Goal: Complete application form: Complete application form

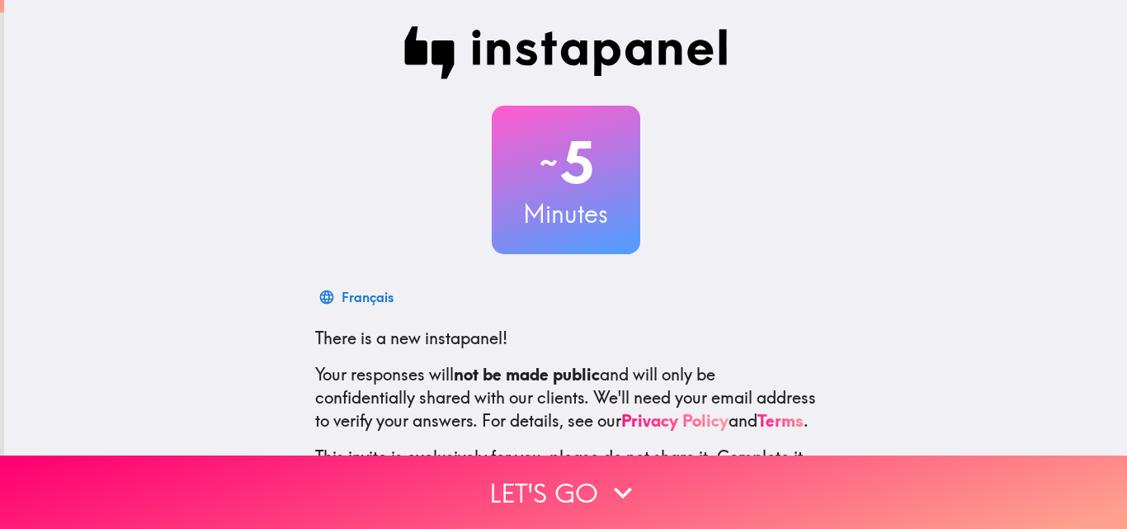
scroll to position [158, 0]
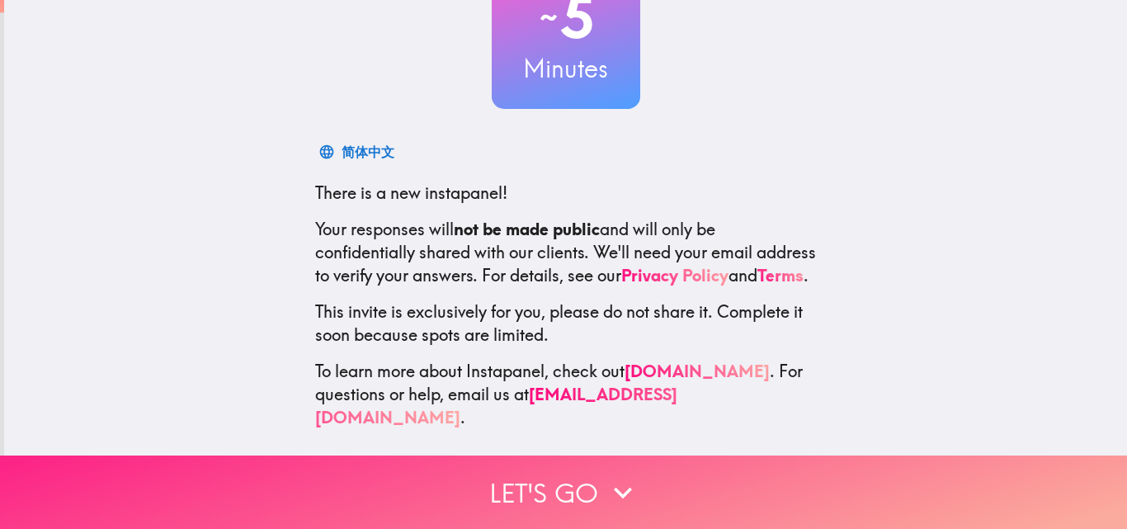
click at [614, 474] on icon "button" at bounding box center [623, 492] width 36 height 36
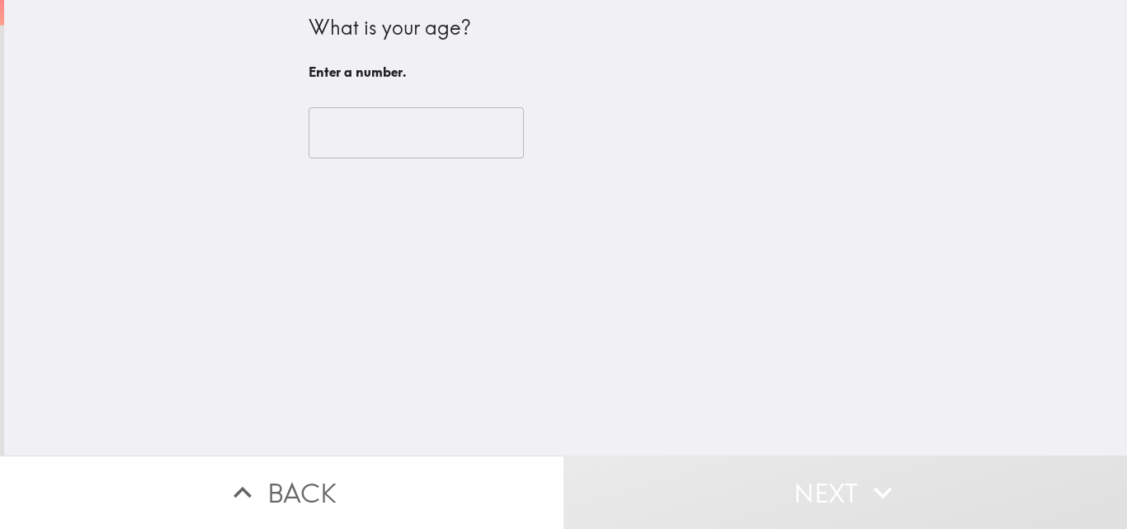
click at [357, 127] on input "number" at bounding box center [416, 132] width 215 height 51
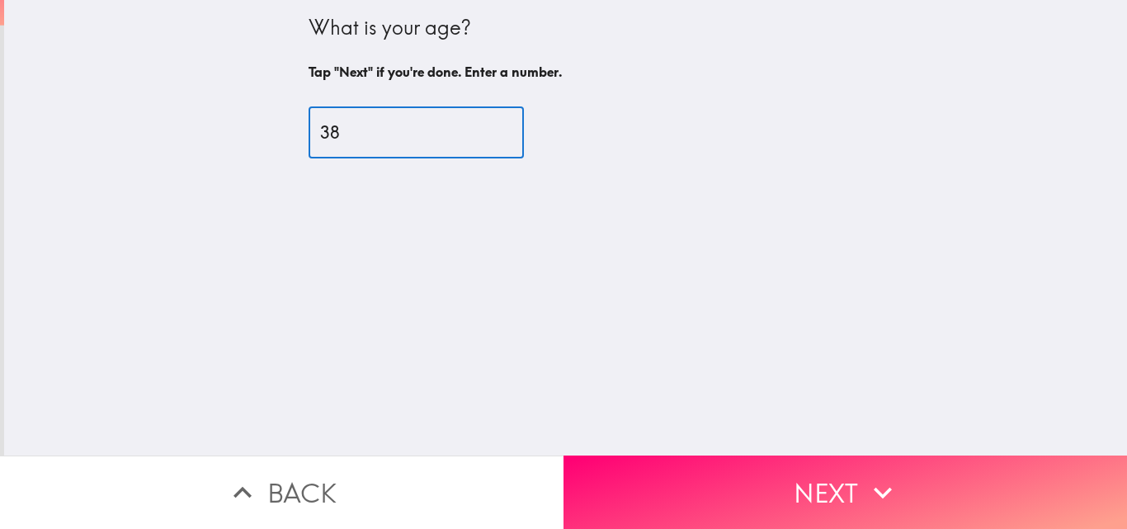
type input "38"
click at [724, 473] on button "Next" at bounding box center [844, 491] width 563 height 73
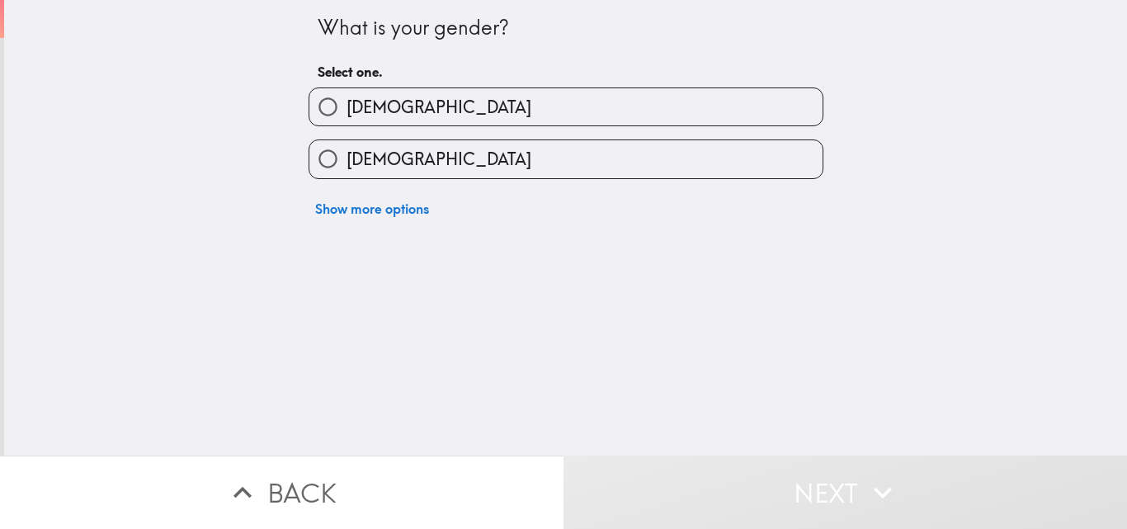
click at [328, 109] on input "[DEMOGRAPHIC_DATA]" at bounding box center [327, 106] width 37 height 37
radio input "true"
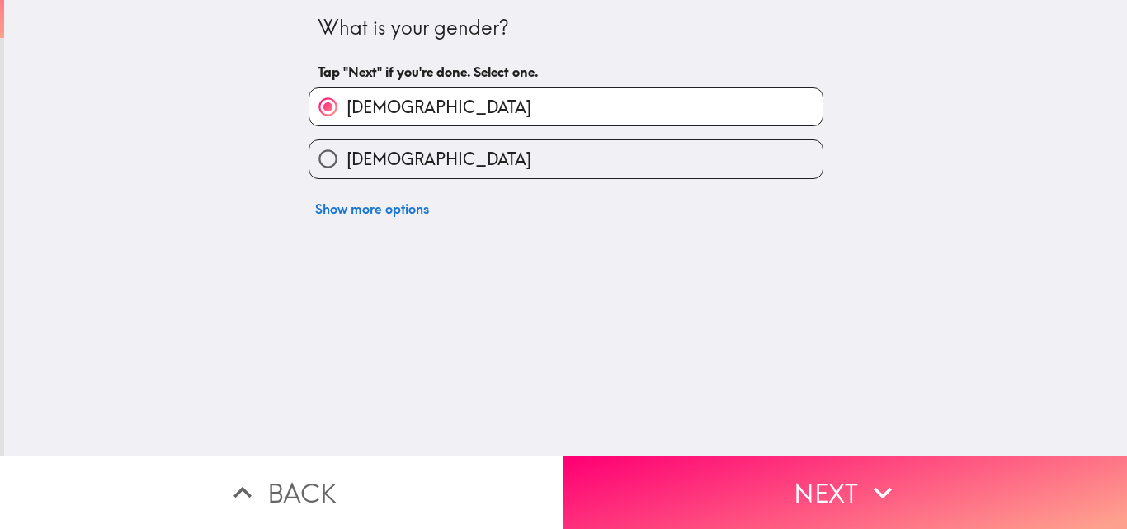
click at [658, 493] on button "Next" at bounding box center [844, 491] width 563 height 73
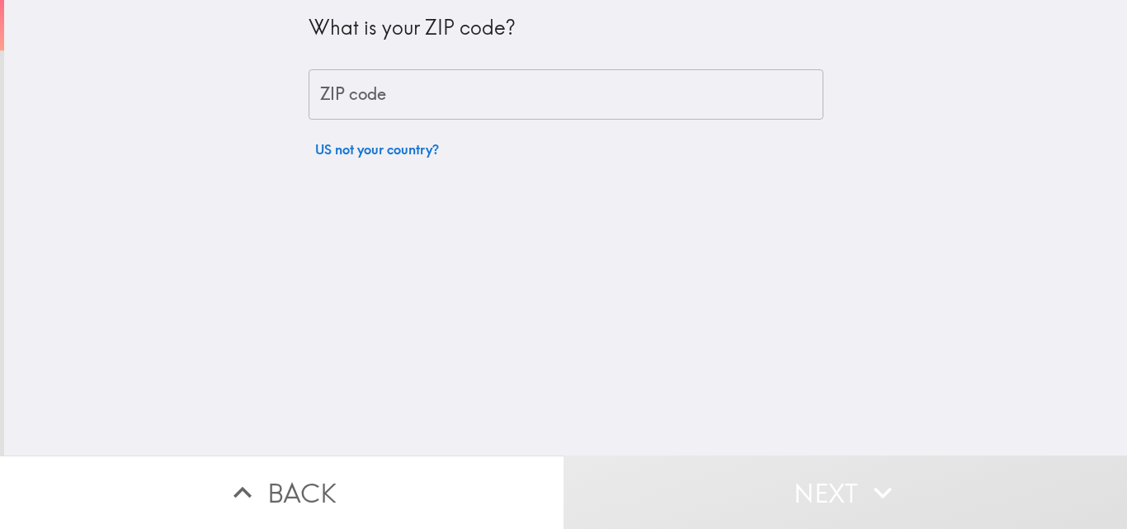
click at [350, 78] on div "ZIP code ZIP code" at bounding box center [566, 94] width 515 height 51
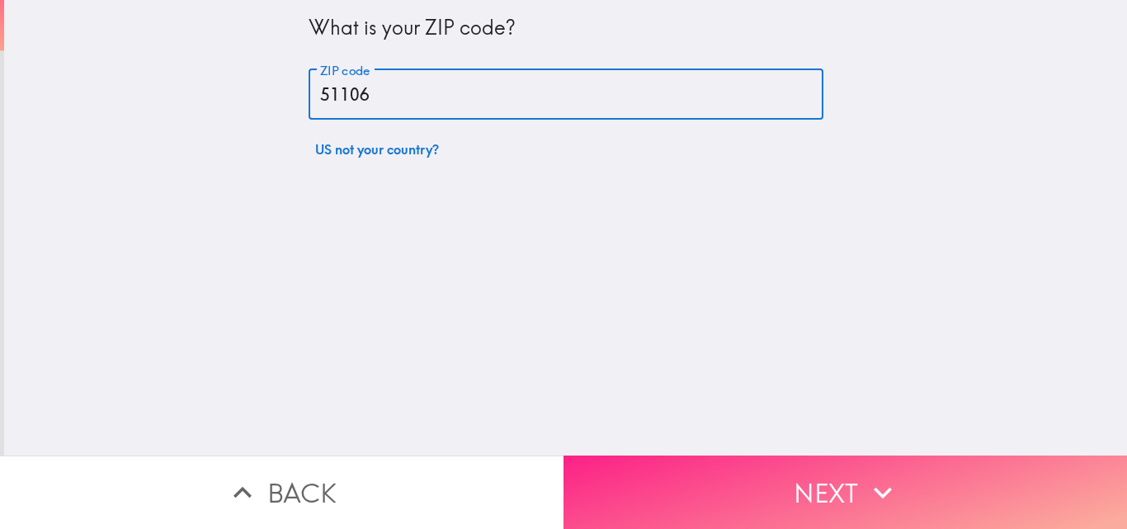
type input "51106"
click at [676, 486] on button "Next" at bounding box center [844, 491] width 563 height 73
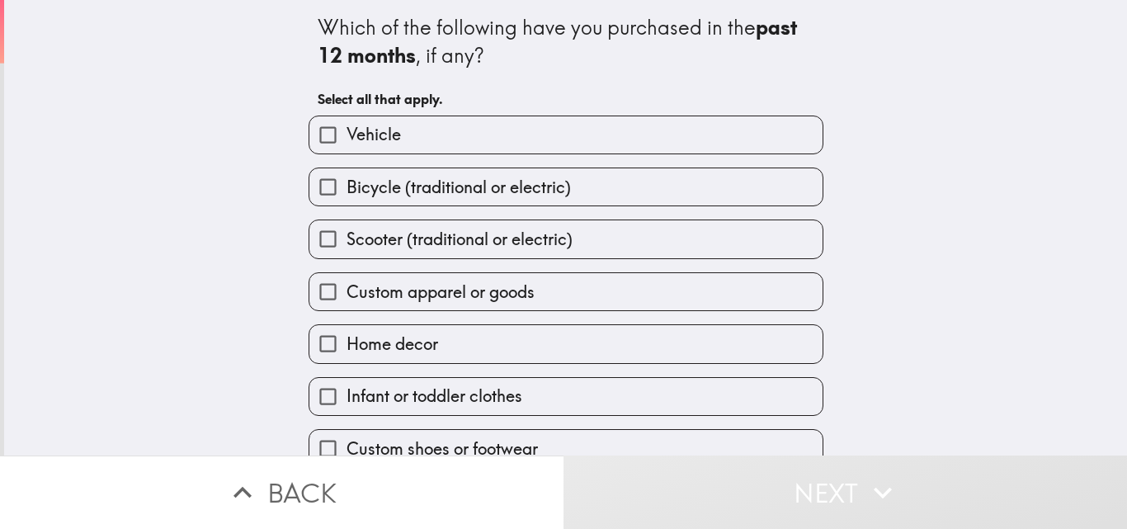
click at [361, 190] on span "Bicycle (traditional or electric)" at bounding box center [458, 187] width 224 height 23
click at [346, 190] on input "Bicycle (traditional or electric)" at bounding box center [327, 186] width 37 height 37
checkbox input "true"
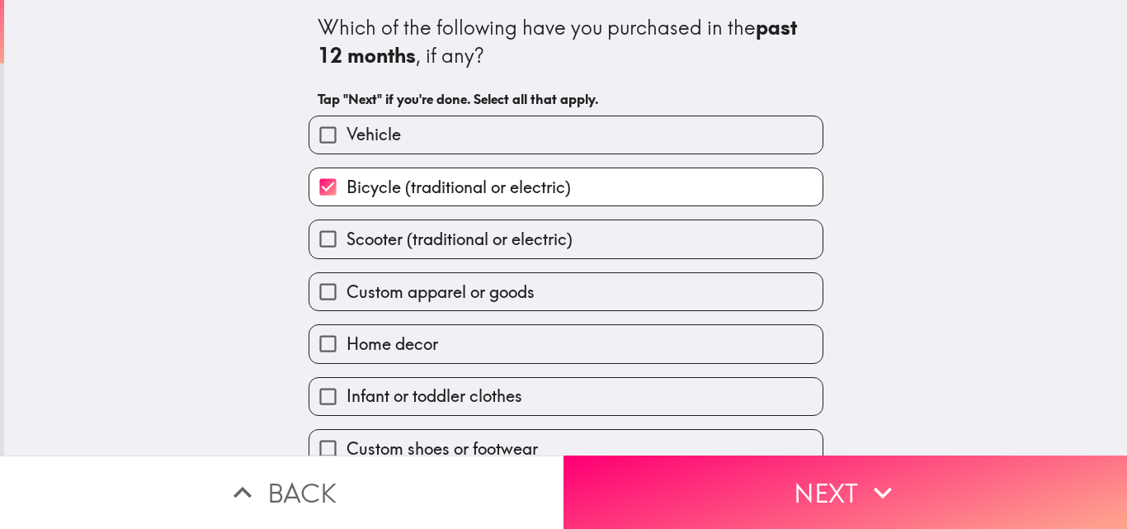
click at [321, 340] on input "Home decor" at bounding box center [327, 343] width 37 height 37
checkbox input "true"
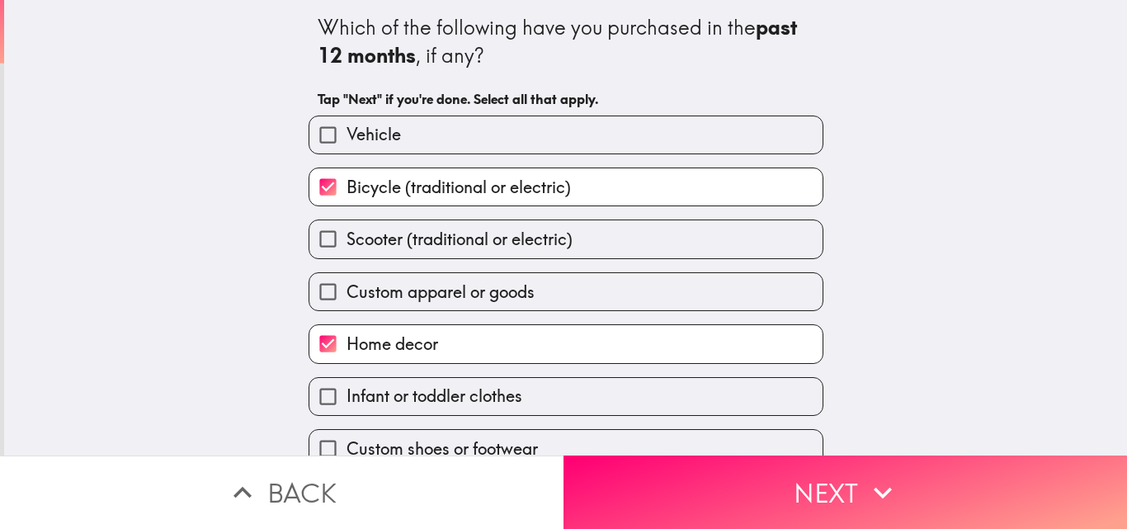
scroll to position [78, 0]
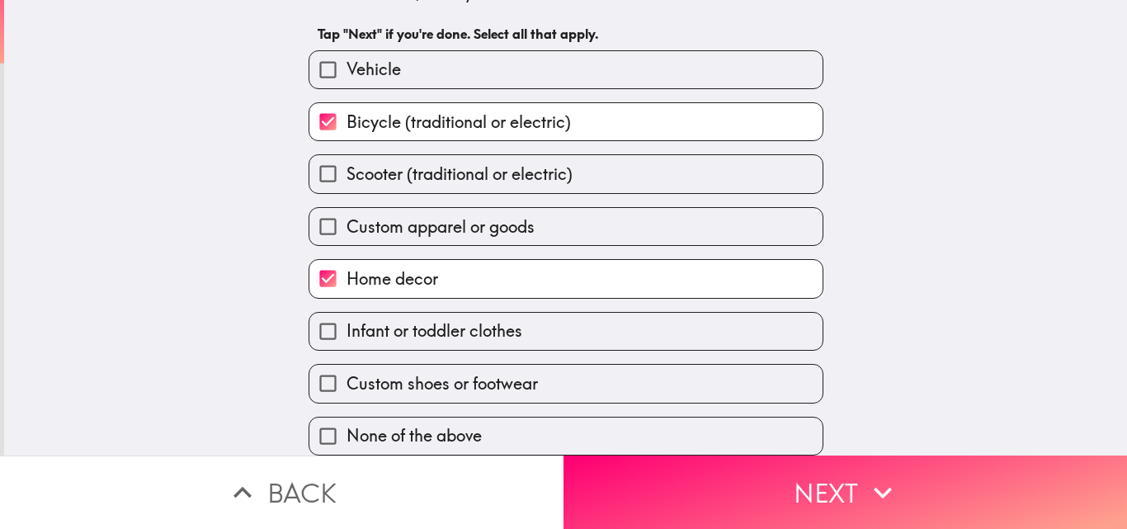
click at [317, 299] on div "Infant or toddler clothes" at bounding box center [559, 325] width 528 height 52
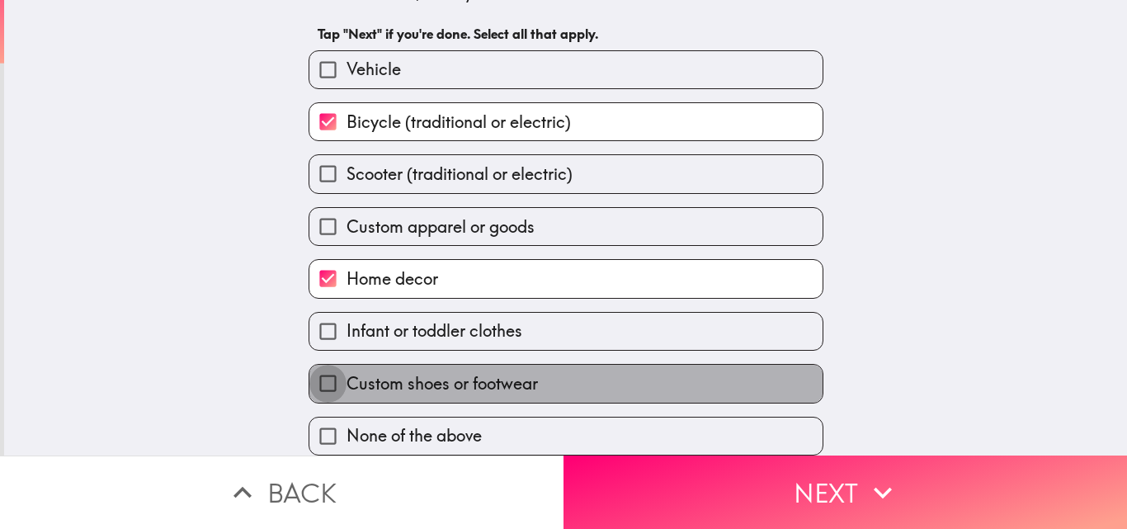
click at [312, 365] on input "Custom shoes or footwear" at bounding box center [327, 383] width 37 height 37
checkbox input "true"
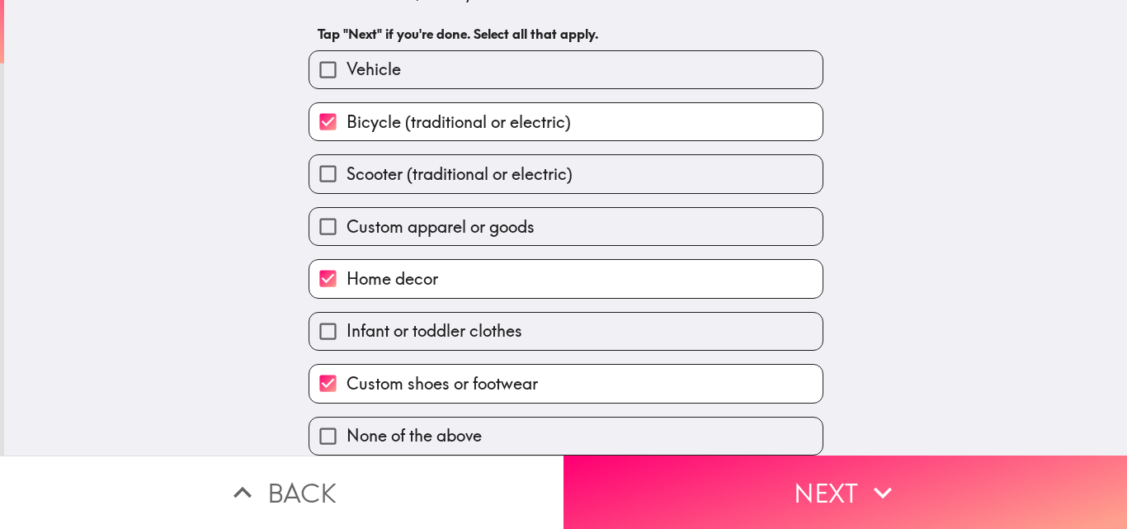
click at [316, 211] on input "Custom apparel or goods" at bounding box center [327, 226] width 37 height 37
checkbox input "true"
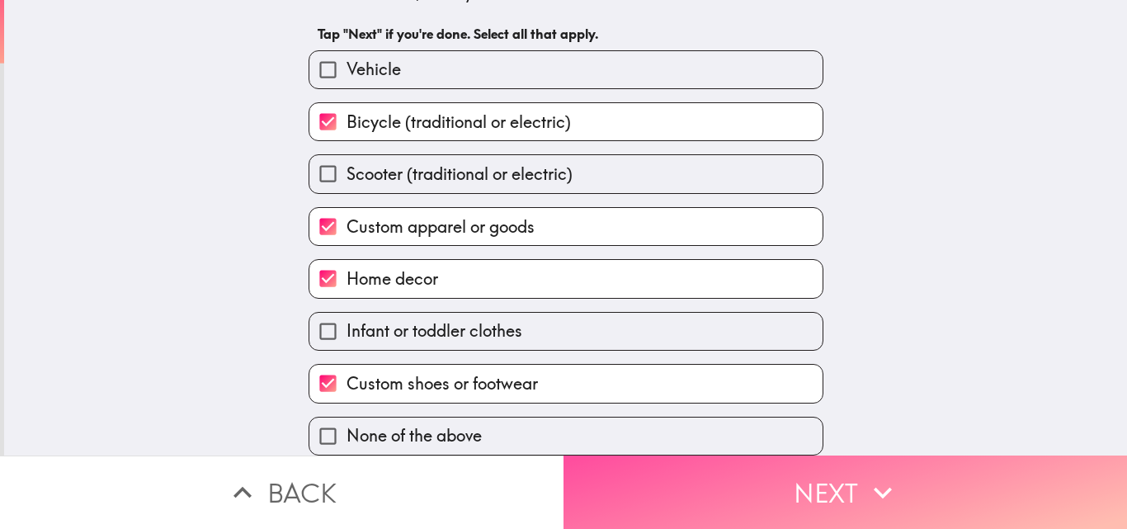
drag, startPoint x: 652, startPoint y: 478, endPoint x: 261, endPoint y: 319, distance: 422.2
click at [653, 478] on button "Next" at bounding box center [844, 491] width 563 height 73
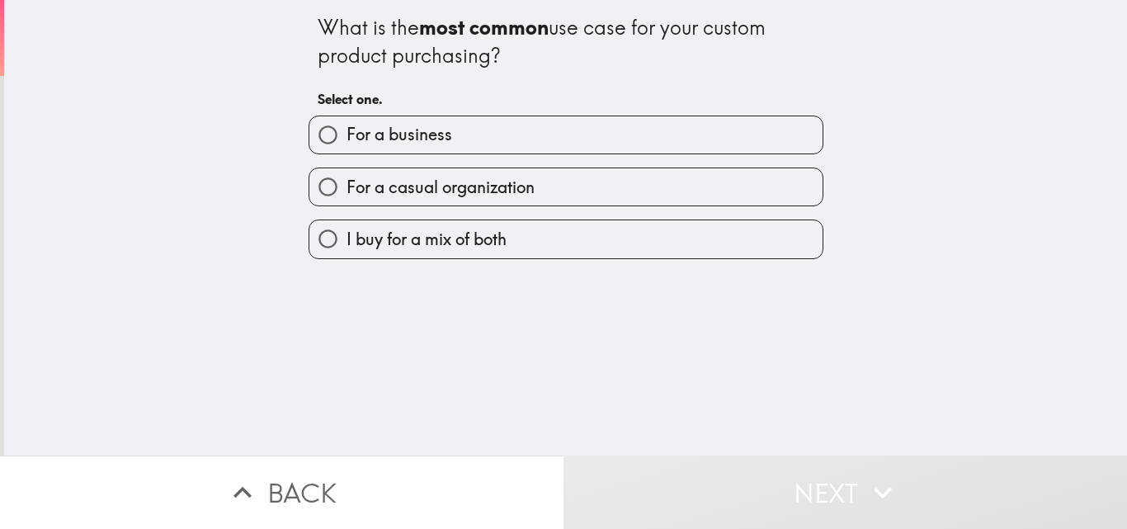
click at [417, 232] on span "I buy for a mix of both" at bounding box center [426, 239] width 160 height 23
click at [346, 232] on input "I buy for a mix of both" at bounding box center [327, 238] width 37 height 37
radio input "true"
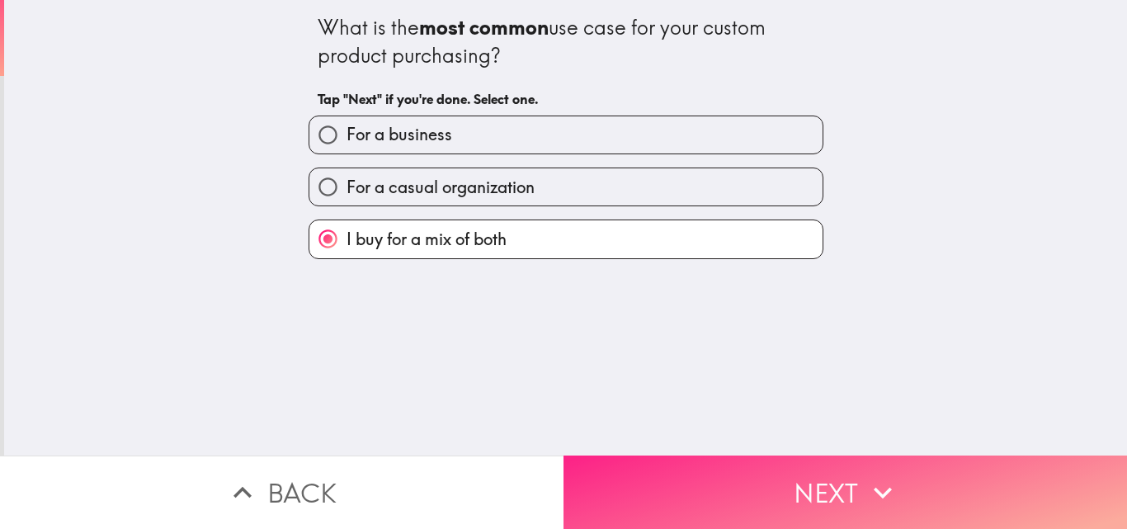
click at [642, 483] on button "Next" at bounding box center [844, 491] width 563 height 73
